Goal: Task Accomplishment & Management: Use online tool/utility

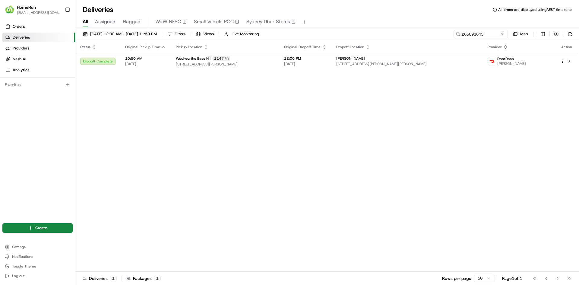
click at [500, 32] on button at bounding box center [503, 34] width 6 height 6
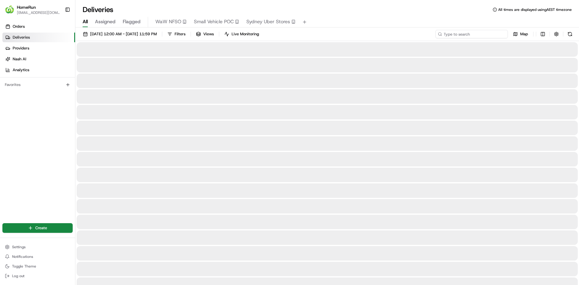
click at [481, 34] on input at bounding box center [472, 34] width 72 height 8
paste input "264528788"
type input "264528788"
click at [493, 18] on div "All Assigned Flagged WaW NFSO Small Vehicle POC [GEOGRAPHIC_DATA] Uber Stores" at bounding box center [327, 22] width 504 height 11
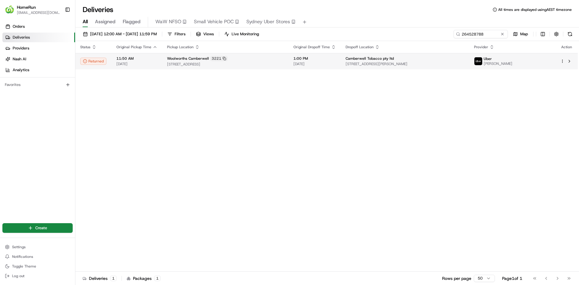
click at [268, 59] on div "Woolworths Camberwell 3221" at bounding box center [225, 58] width 117 height 5
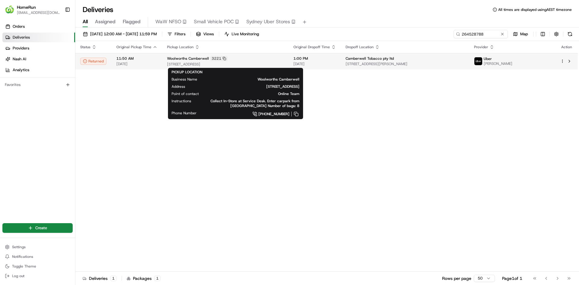
click at [284, 64] on span "[STREET_ADDRESS]" at bounding box center [225, 64] width 117 height 5
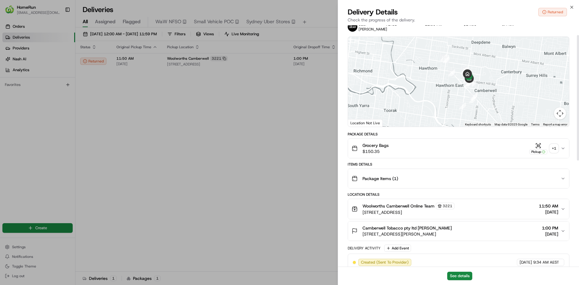
scroll to position [12, 0]
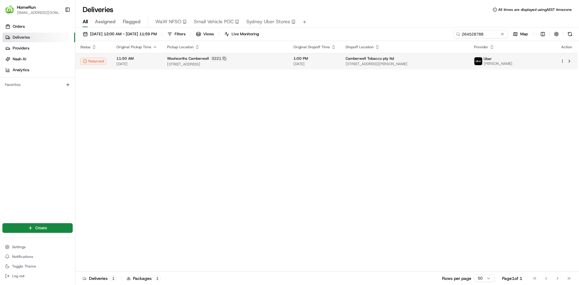
click at [562, 58] on div at bounding box center [567, 61] width 13 height 7
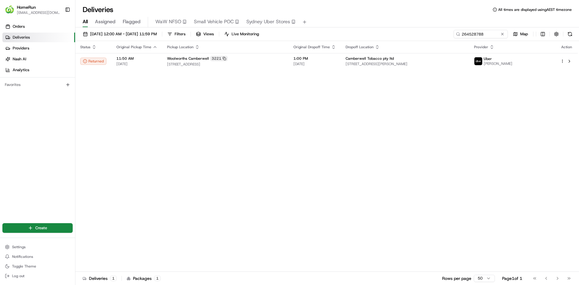
drag, startPoint x: 332, startPoint y: 103, endPoint x: 449, endPoint y: 50, distance: 128.7
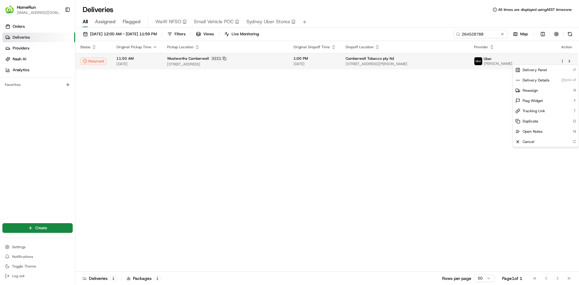
click at [562, 61] on html "HomeRun [EMAIL_ADDRESS][DOMAIN_NAME] Toggle Sidebar Orders Deliveries Providers…" at bounding box center [289, 142] width 579 height 285
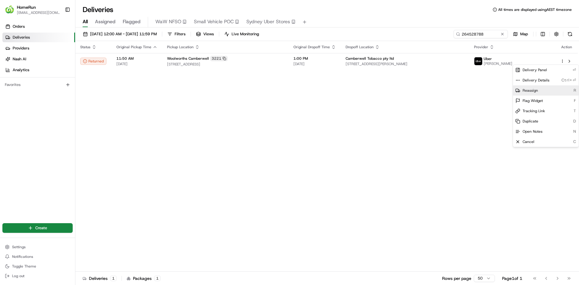
click at [545, 92] on div "Reassign R" at bounding box center [546, 90] width 66 height 10
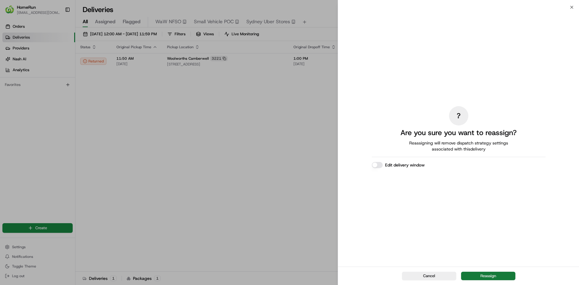
click at [488, 277] on button "Reassign" at bounding box center [488, 276] width 54 height 8
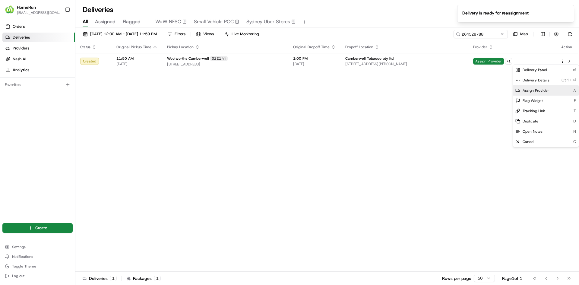
click at [535, 87] on div "Assign Provider A" at bounding box center [546, 90] width 66 height 10
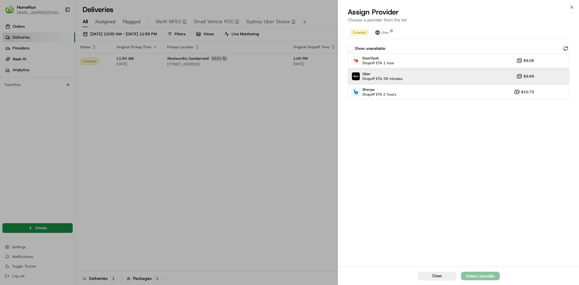
click at [411, 78] on div "Uber Dropoff ETA 38 minutes $9.68" at bounding box center [459, 76] width 222 height 14
drag, startPoint x: 468, startPoint y: 256, endPoint x: 474, endPoint y: 264, distance: 9.1
click at [474, 264] on div "Created Uber Show unavailable DoorDash Dropoff ETA 1 hour $9.08 Uber Dropoff ET…" at bounding box center [458, 145] width 241 height 241
click at [479, 274] on div "Assign Provider" at bounding box center [481, 276] width 30 height 6
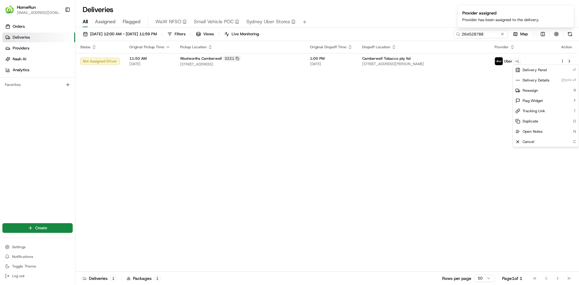
click at [378, 104] on div "Status Original Pickup Time Pickup Location Original Dropoff Time Dropoff Locat…" at bounding box center [326, 156] width 503 height 231
